Goal: Information Seeking & Learning: Check status

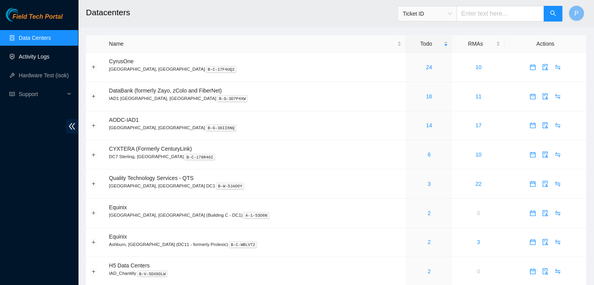
click at [34, 56] on link "Activity Logs" at bounding box center [34, 57] width 31 height 6
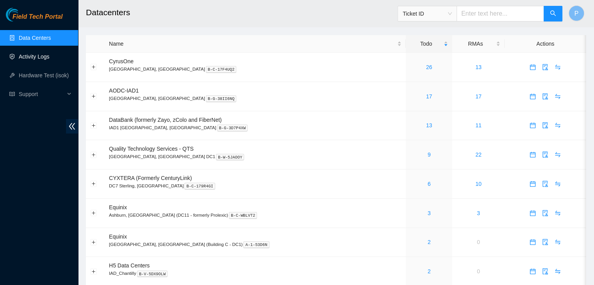
click at [50, 60] on link "Activity Logs" at bounding box center [34, 57] width 31 height 6
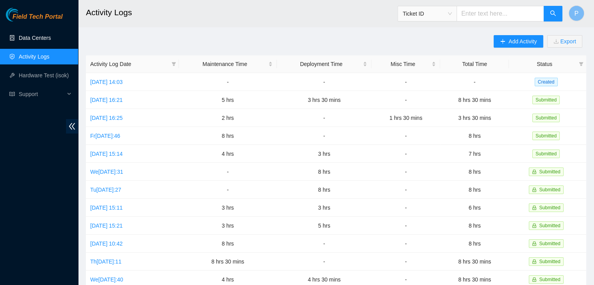
click at [34, 38] on link "Data Centers" at bounding box center [35, 38] width 32 height 6
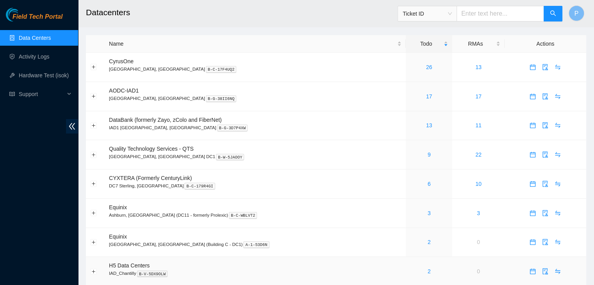
click at [410, 269] on div "2" at bounding box center [429, 271] width 38 height 9
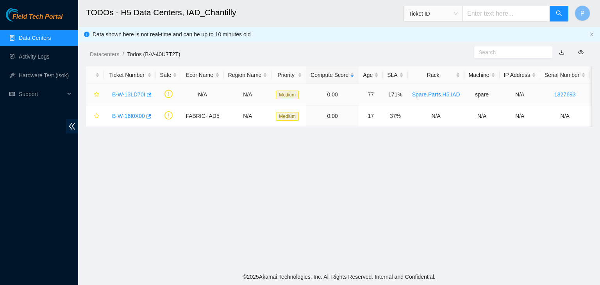
click at [124, 97] on link "B-W-13LD70I" at bounding box center [128, 94] width 33 height 6
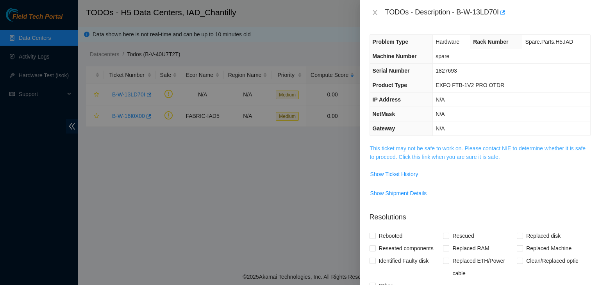
click at [398, 155] on link "This ticket may not be safe to work on. Please contact NIE to determine whether…" at bounding box center [478, 152] width 216 height 15
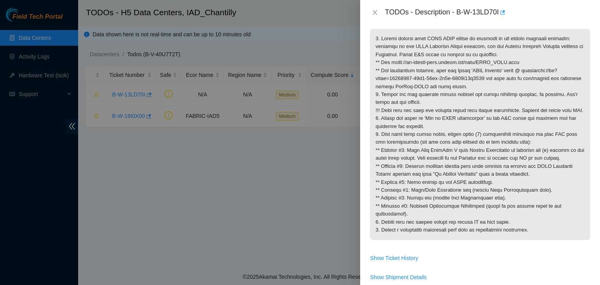
scroll to position [113, 0]
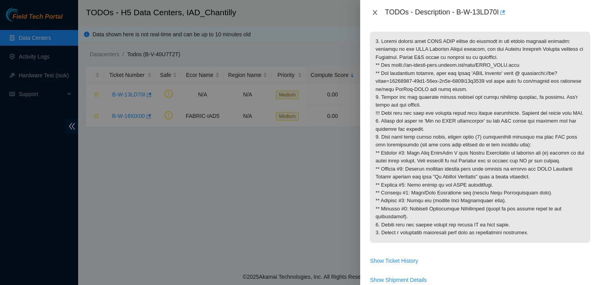
click at [373, 14] on icon "close" at bounding box center [375, 12] width 4 height 5
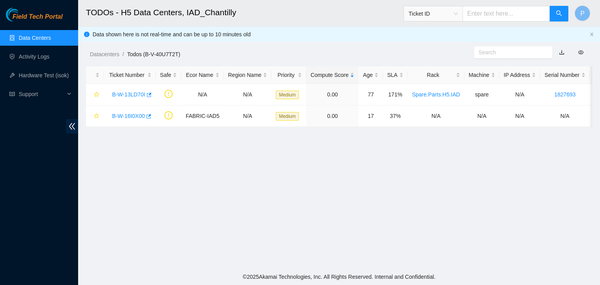
scroll to position [138, 0]
click at [125, 117] on link "B-W-16I0X00" at bounding box center [128, 116] width 33 height 6
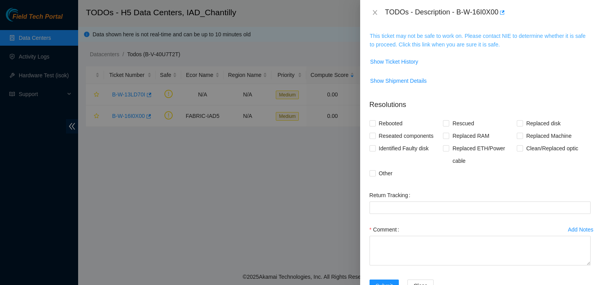
click at [466, 43] on link "This ticket may not be safe to work on. Please contact NIE to determine whether…" at bounding box center [478, 40] width 216 height 15
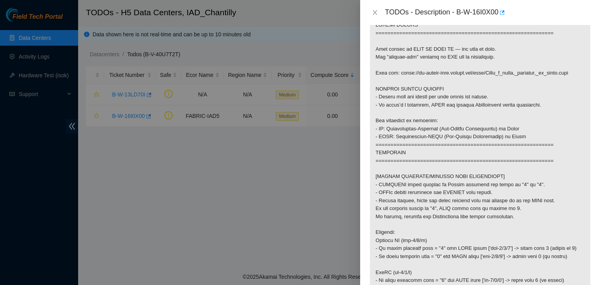
scroll to position [138, 0]
click at [371, 11] on button "Close" at bounding box center [375, 12] width 11 height 7
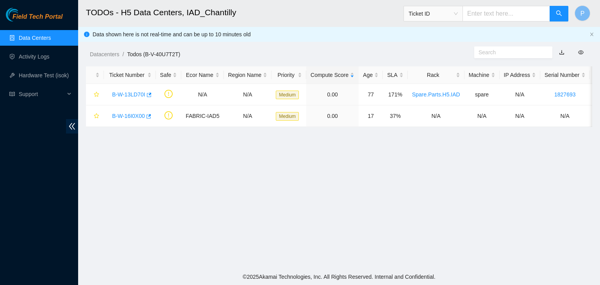
scroll to position [164, 0]
click at [30, 41] on link "Data Centers" at bounding box center [35, 38] width 32 height 6
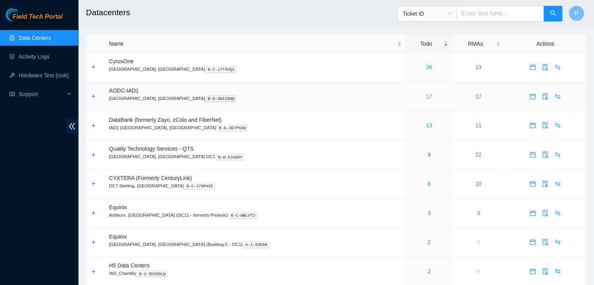
click at [426, 95] on link "17" at bounding box center [429, 96] width 6 height 6
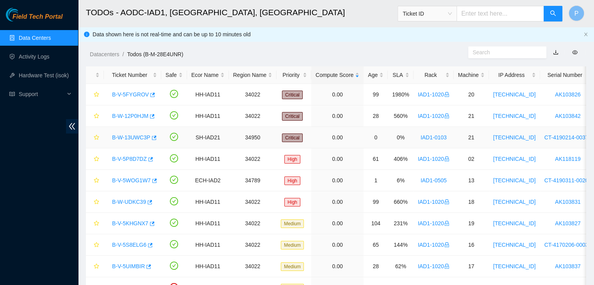
click at [133, 138] on link "B-W-13UWC3P" at bounding box center [131, 137] width 38 height 6
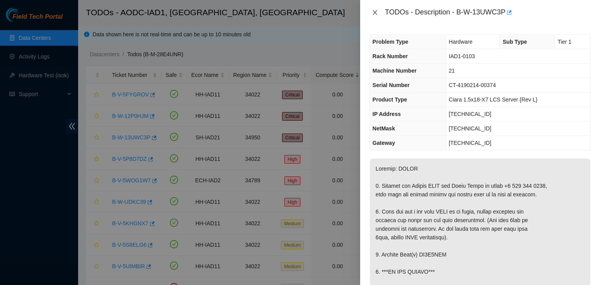
click at [375, 10] on icon "close" at bounding box center [375, 12] width 6 height 6
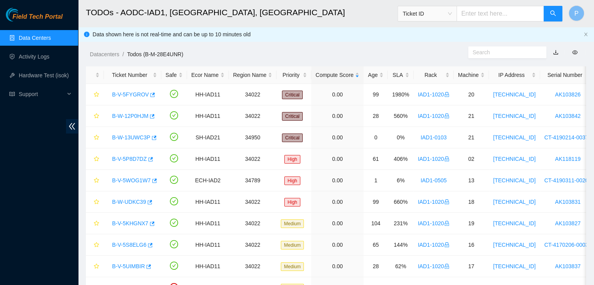
click at [37, 38] on link "Data Centers" at bounding box center [35, 38] width 32 height 6
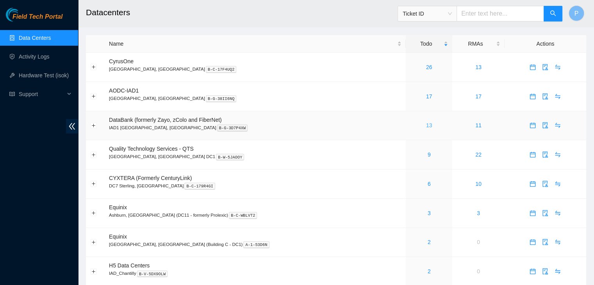
click at [426, 125] on link "13" at bounding box center [429, 125] width 6 height 6
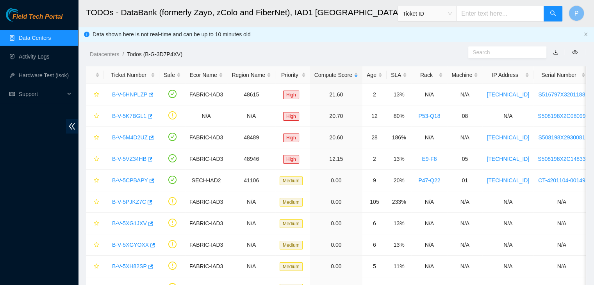
click at [48, 37] on link "Data Centers" at bounding box center [35, 38] width 32 height 6
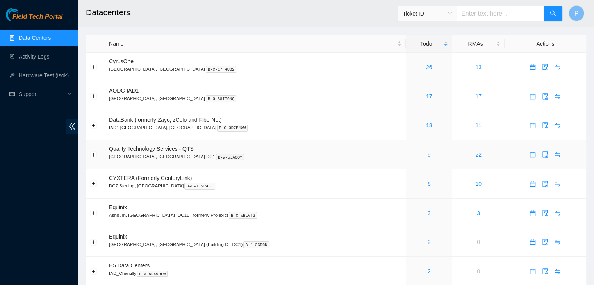
click at [428, 156] on link "9" at bounding box center [429, 155] width 3 height 6
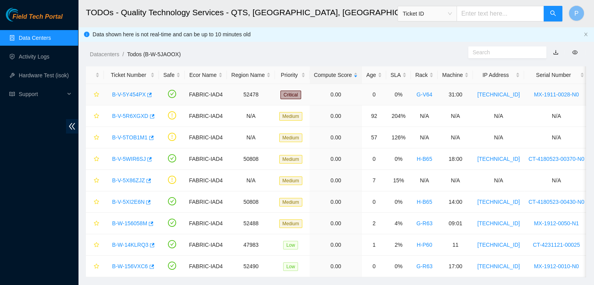
click at [123, 94] on link "B-V-5Y454PX" at bounding box center [129, 94] width 34 height 6
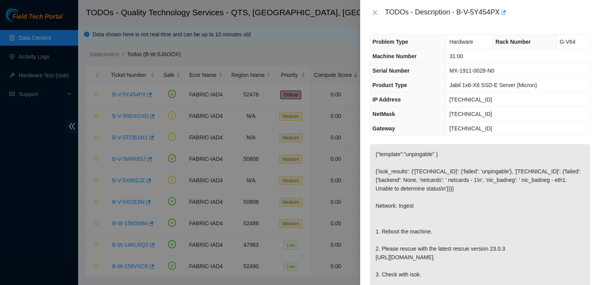
click at [39, 39] on div at bounding box center [300, 142] width 600 height 285
click at [375, 13] on icon "close" at bounding box center [375, 12] width 6 height 6
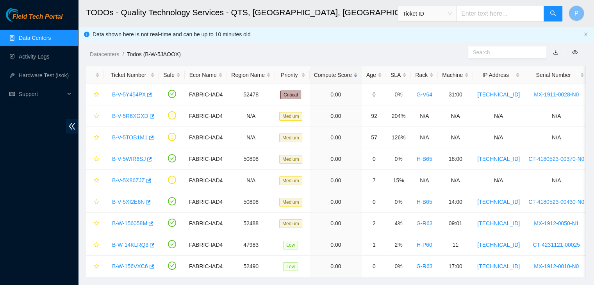
click at [25, 39] on link "Data Centers" at bounding box center [35, 38] width 32 height 6
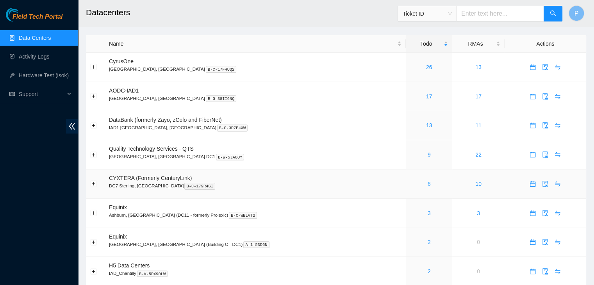
click at [428, 187] on link "6" at bounding box center [429, 184] width 3 height 6
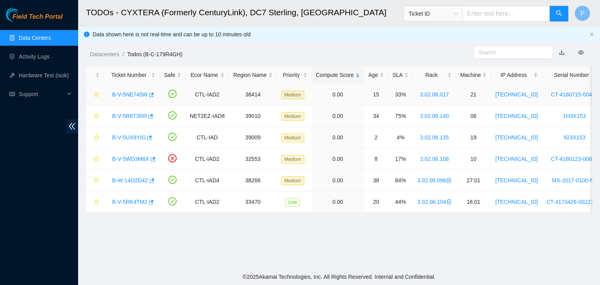
click at [130, 93] on link "B-V-5NE745W" at bounding box center [130, 94] width 36 height 6
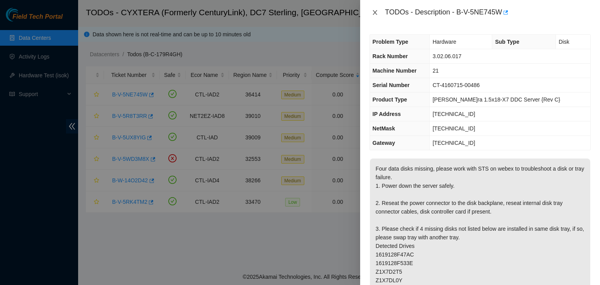
click at [372, 13] on icon "close" at bounding box center [375, 12] width 6 height 6
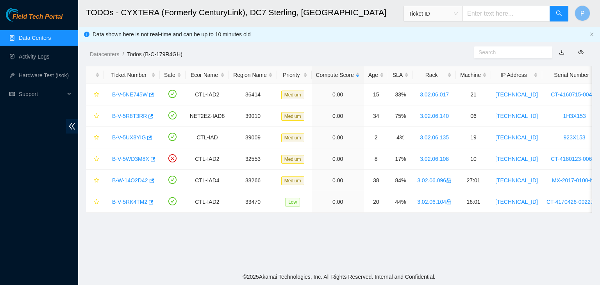
click at [68, 169] on div "Field Tech Portal Data Centers Activity Logs Hardware Test (isok) Support" at bounding box center [39, 147] width 78 height 278
